Goal: Task Accomplishment & Management: Manage account settings

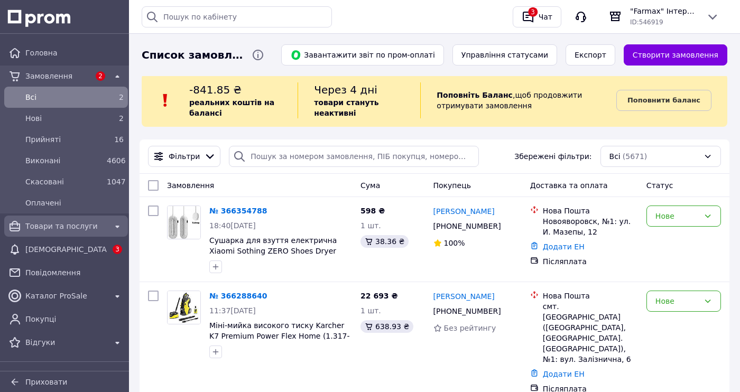
click at [62, 221] on span "Товари та послуги" at bounding box center [65, 226] width 81 height 11
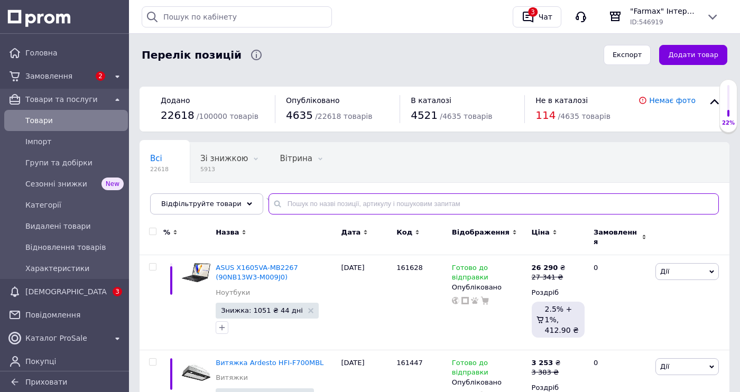
click at [287, 201] on input "text" at bounding box center [493, 203] width 450 height 21
paste input "159481"
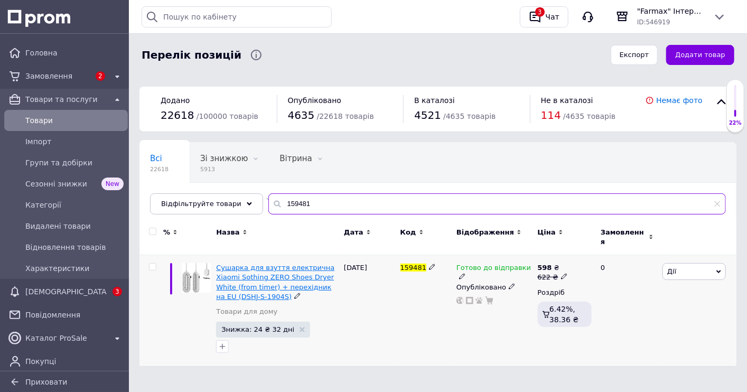
type input "159481"
click at [266, 269] on span "Сушарка для взуття електрична Xiaomi Sothing ZERO Shoes Dryer White (from timer…" at bounding box center [275, 282] width 118 height 37
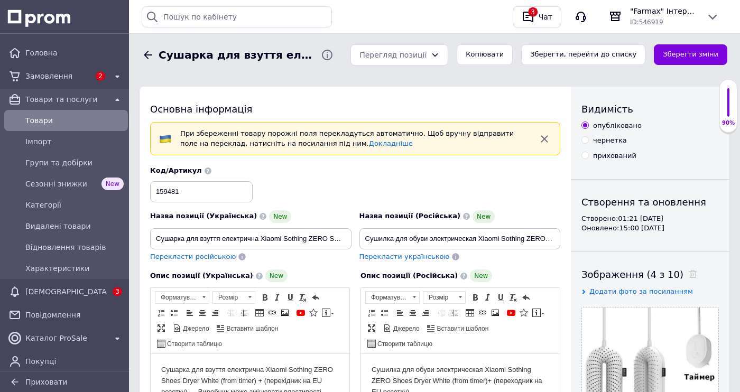
click at [600, 154] on div "прихований" at bounding box center [614, 156] width 43 height 10
click at [588, 154] on input "прихований" at bounding box center [584, 155] width 7 height 7
radio input "true"
click at [682, 51] on button "Зберегти зміни" at bounding box center [690, 54] width 73 height 21
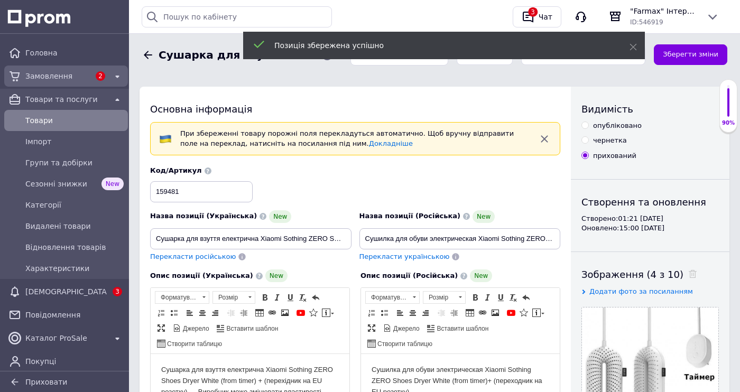
click at [50, 76] on span "Замовлення" at bounding box center [57, 76] width 64 height 11
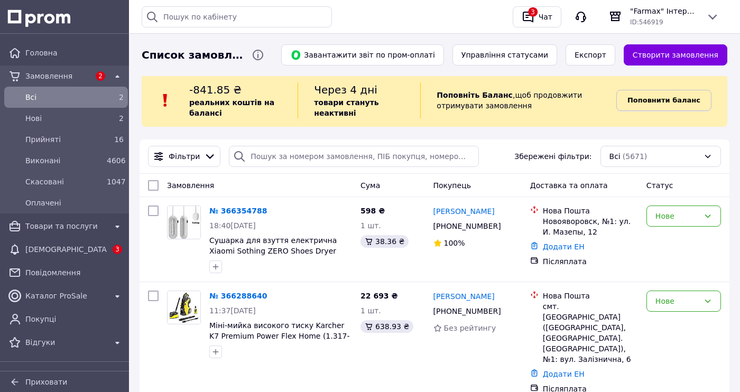
click at [660, 94] on link "Поповнити баланс" at bounding box center [663, 100] width 95 height 21
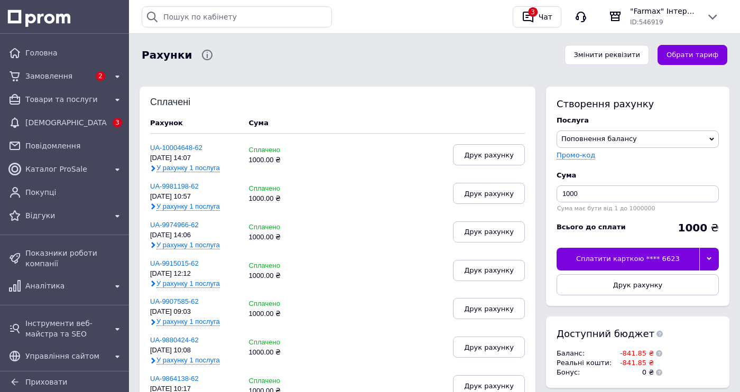
click at [707, 267] on div at bounding box center [709, 259] width 20 height 22
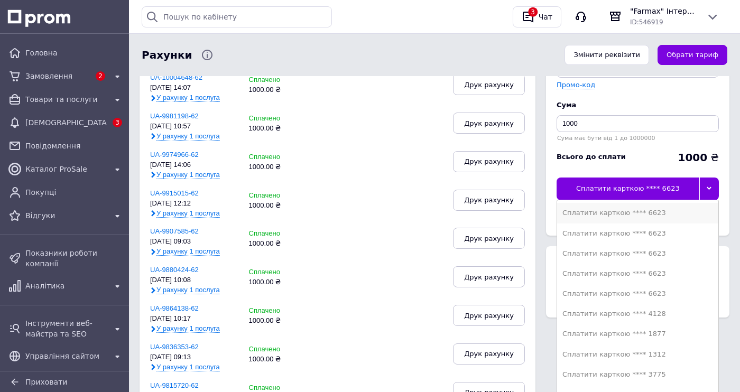
scroll to position [211, 0]
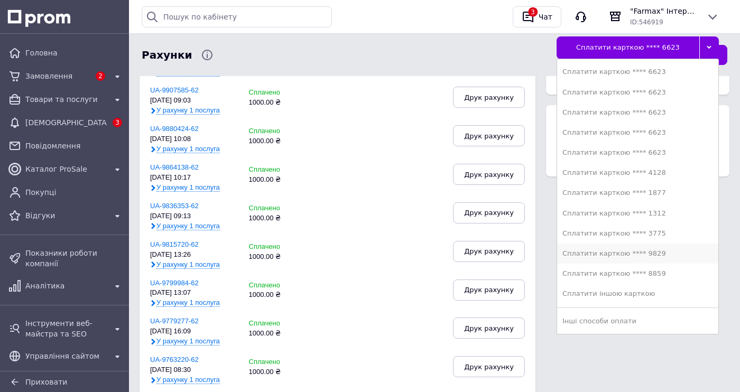
click at [642, 255] on div "Сплатити карткою **** 9829" at bounding box center [637, 254] width 151 height 10
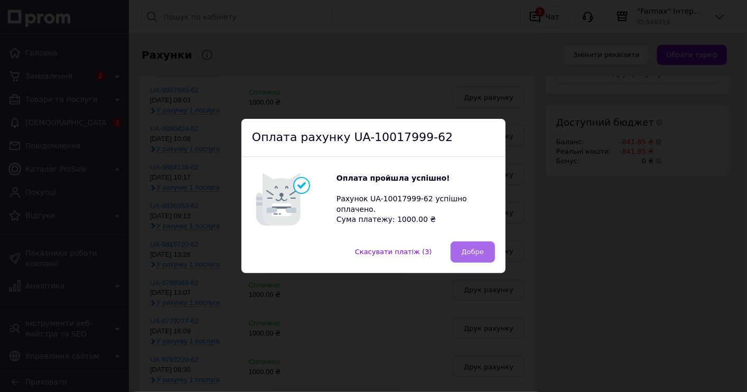
click at [457, 253] on button "Добре" at bounding box center [473, 251] width 44 height 21
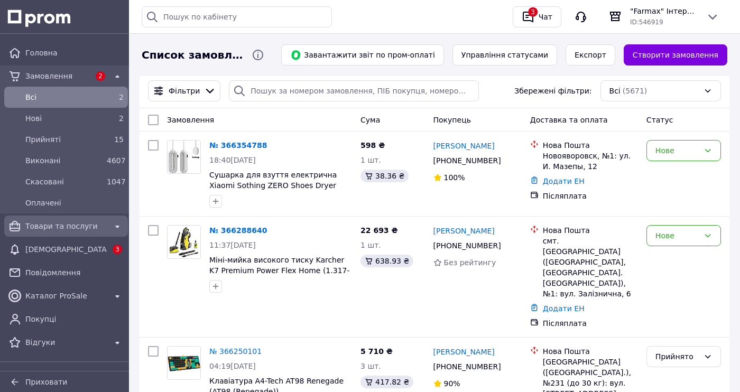
click at [65, 227] on span "Товари та послуги" at bounding box center [65, 226] width 81 height 11
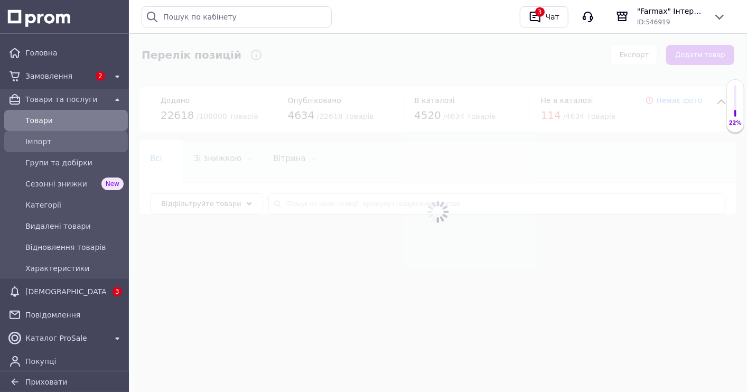
click at [48, 140] on span "Імпорт" at bounding box center [74, 141] width 98 height 11
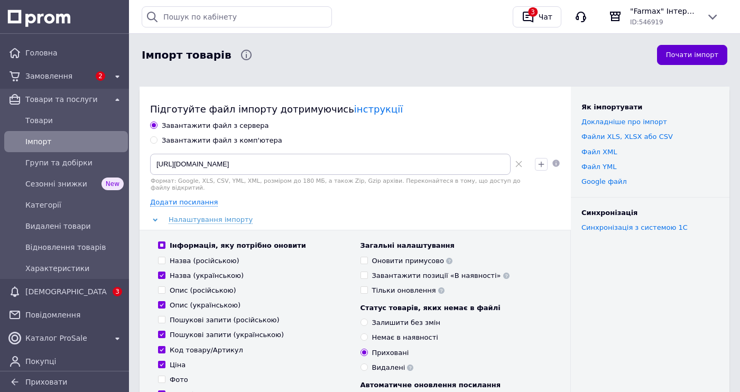
click at [708, 51] on button "Почати імпорт" at bounding box center [692, 55] width 70 height 21
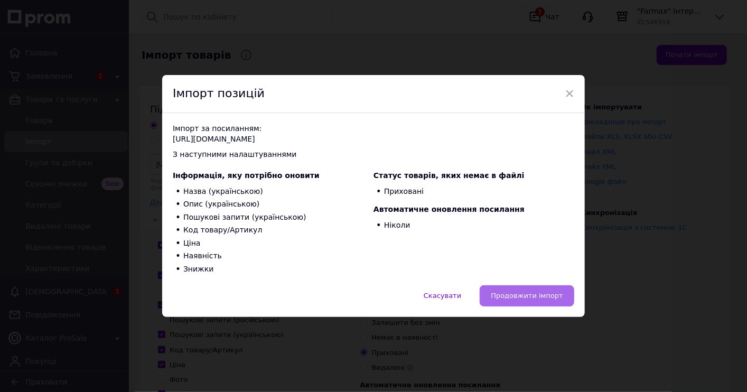
click at [532, 299] on span "Продовжити імпорт" at bounding box center [527, 296] width 72 height 8
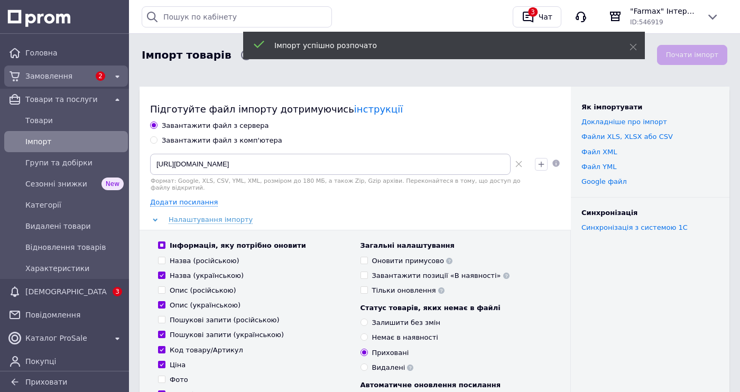
click at [63, 76] on span "Замовлення" at bounding box center [57, 76] width 64 height 11
